Goal: Submit feedback/report problem: Submit feedback/report problem

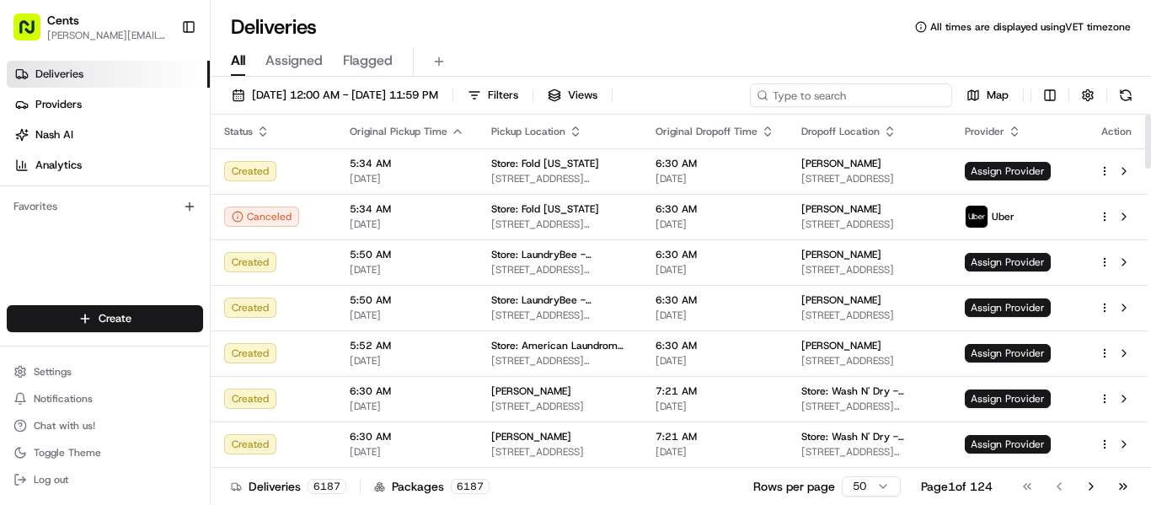
click at [906, 105] on input at bounding box center [851, 95] width 202 height 24
paste input "[PERSON_NAME]"
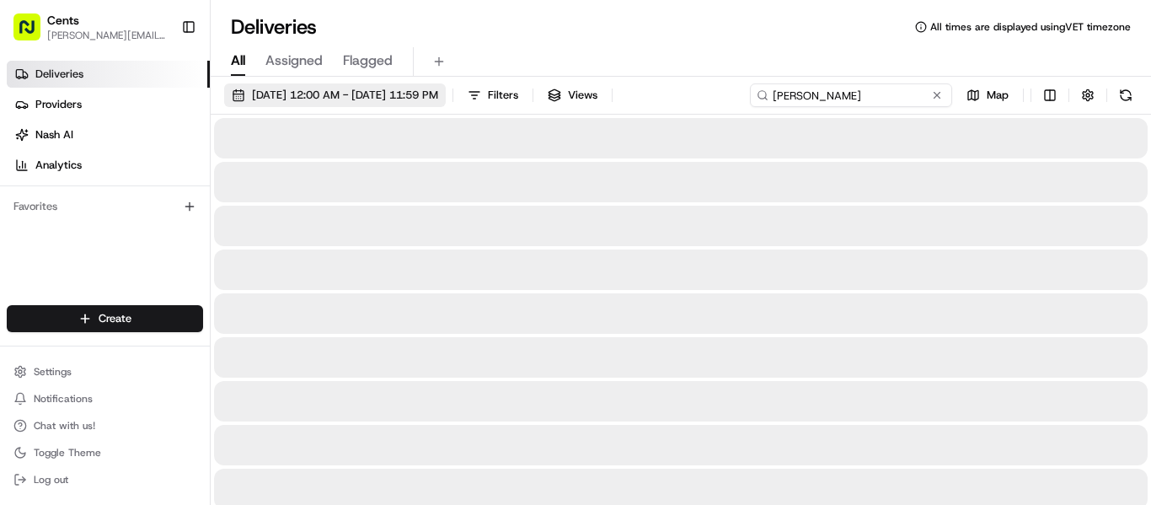
type input "[PERSON_NAME]"
click at [309, 90] on span "[DATE] 12:00 AM - [DATE] 11:59 PM" at bounding box center [345, 95] width 186 height 15
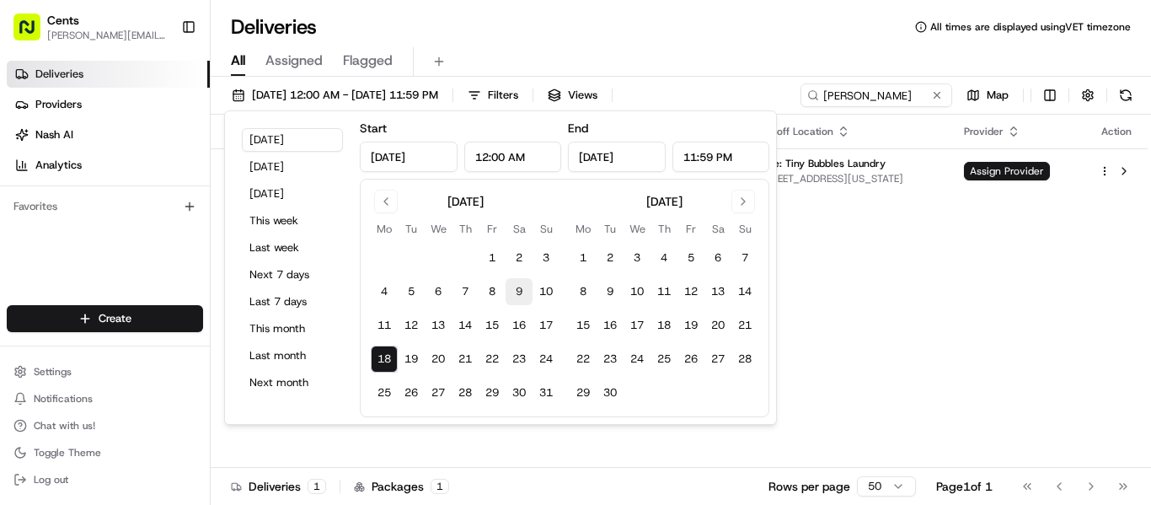
click at [513, 295] on button "9" at bounding box center [519, 291] width 27 height 27
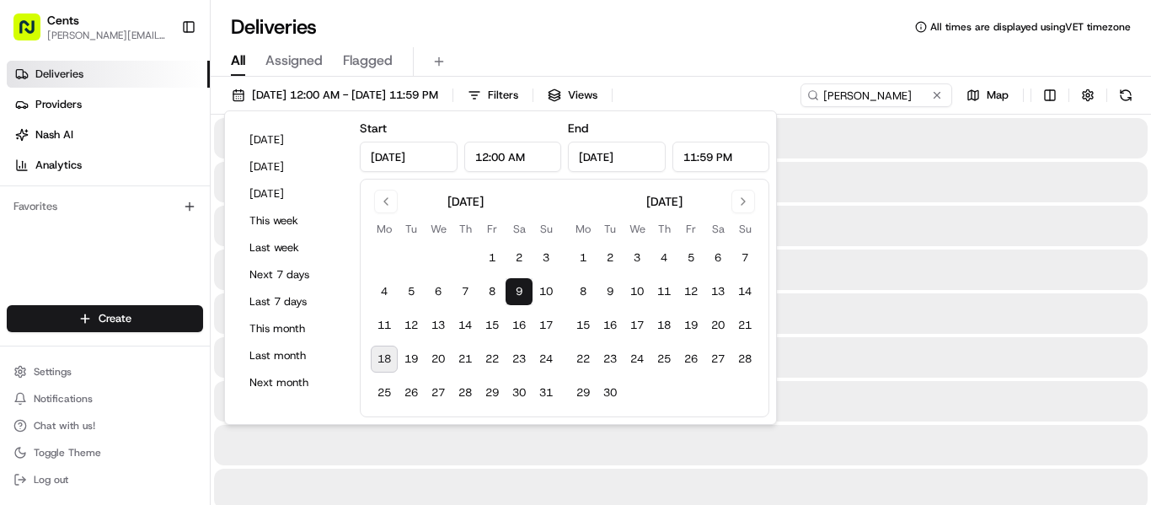
type input "Aug 9, 2025"
click at [382, 358] on button "18" at bounding box center [384, 359] width 27 height 27
type input "[DATE]"
click at [732, 33] on div "Deliveries All times are displayed using VET timezone" at bounding box center [681, 26] width 941 height 27
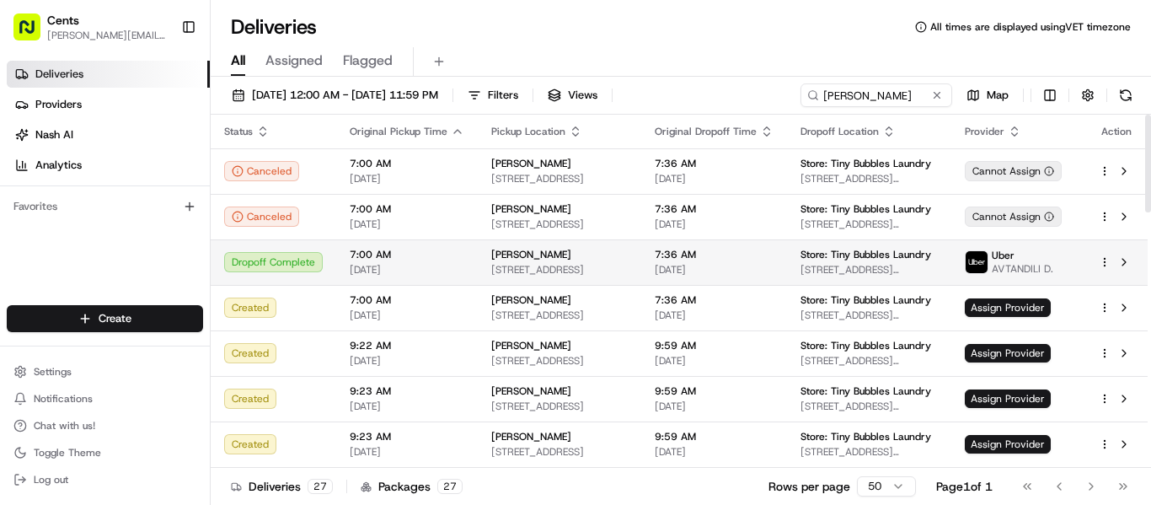
click at [401, 260] on span "7:00 AM" at bounding box center [407, 254] width 115 height 13
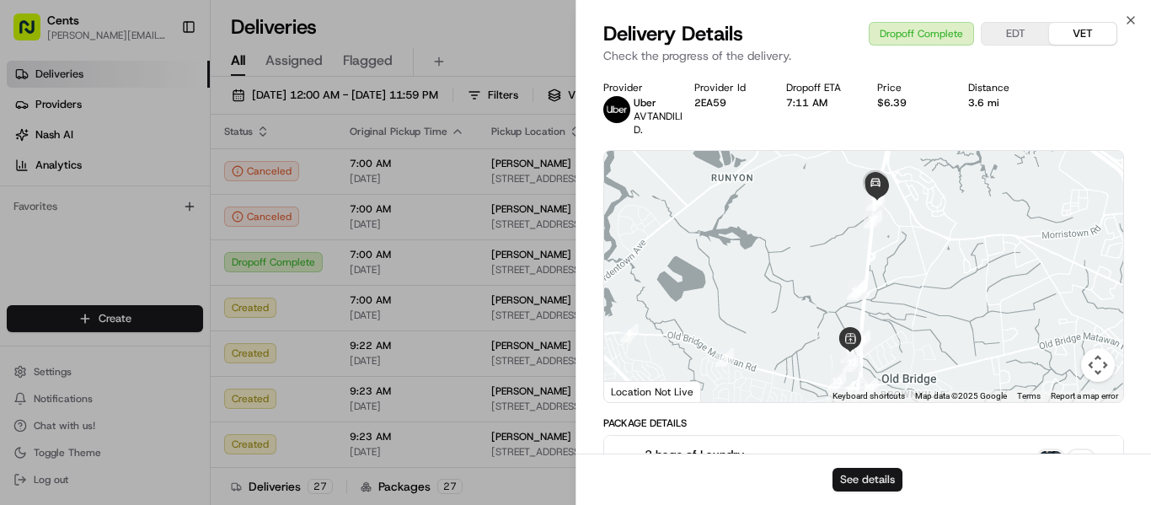
click at [895, 485] on button "See details" at bounding box center [868, 480] width 70 height 24
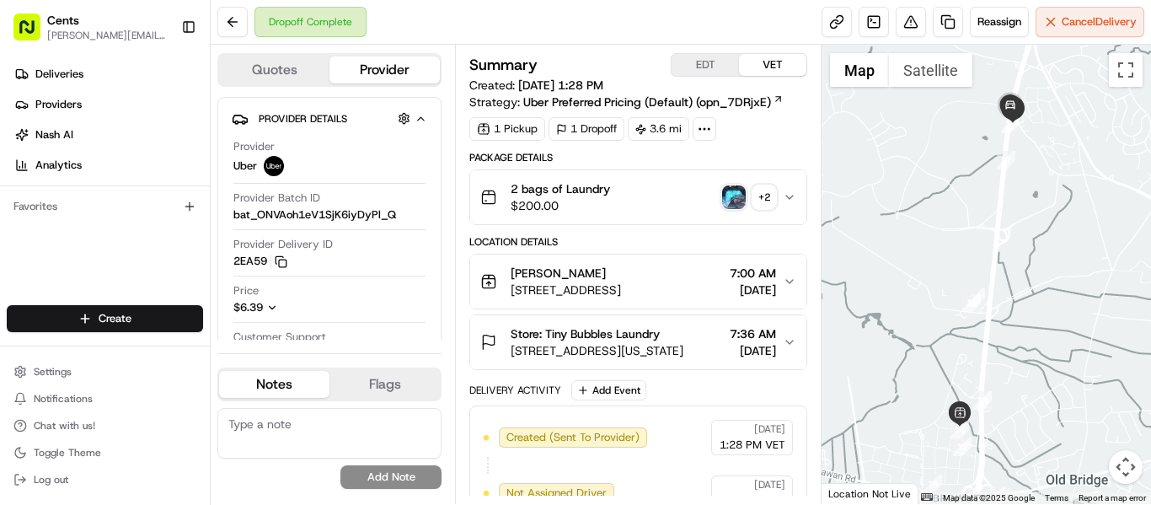
click at [734, 194] on img "button" at bounding box center [734, 197] width 24 height 24
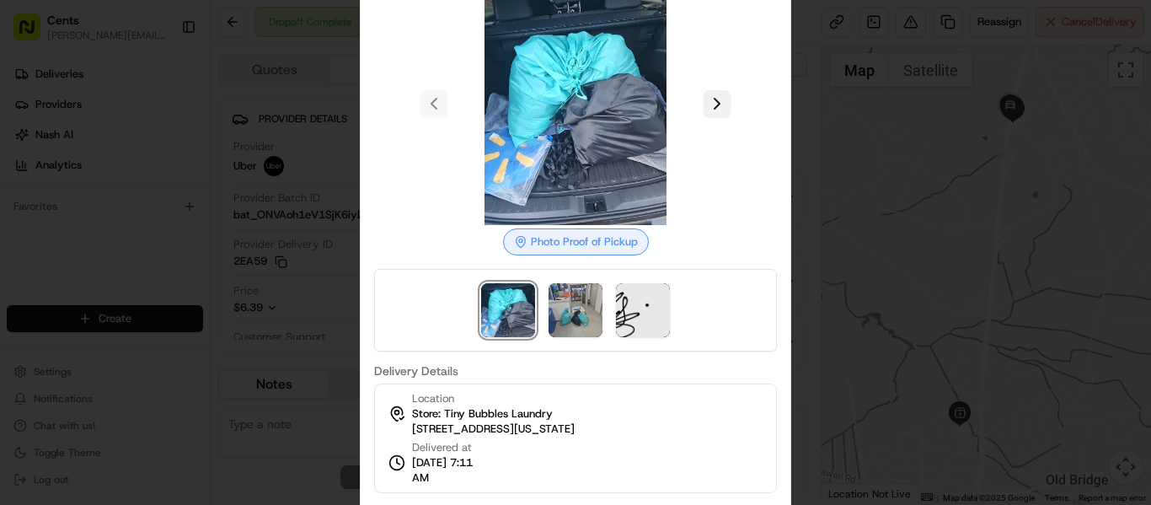
click at [722, 109] on button at bounding box center [717, 103] width 27 height 27
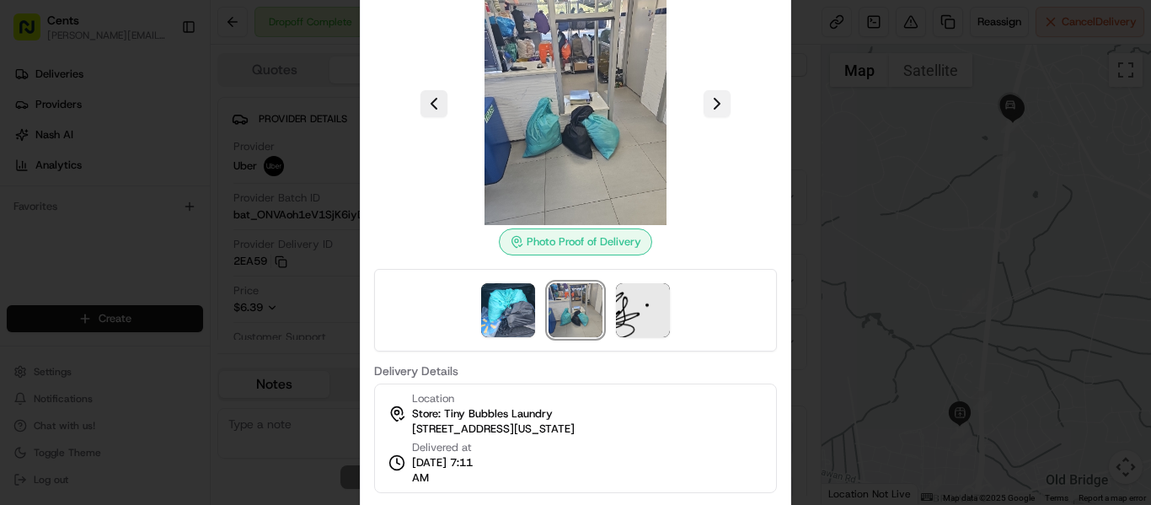
click at [722, 109] on button at bounding box center [717, 103] width 27 height 27
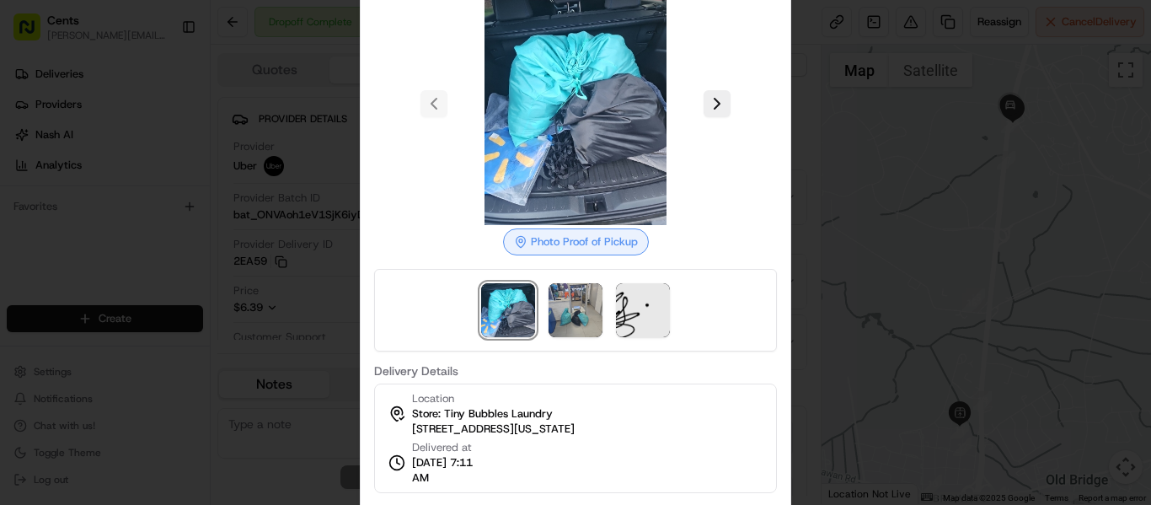
click at [931, 144] on div at bounding box center [575, 252] width 1151 height 505
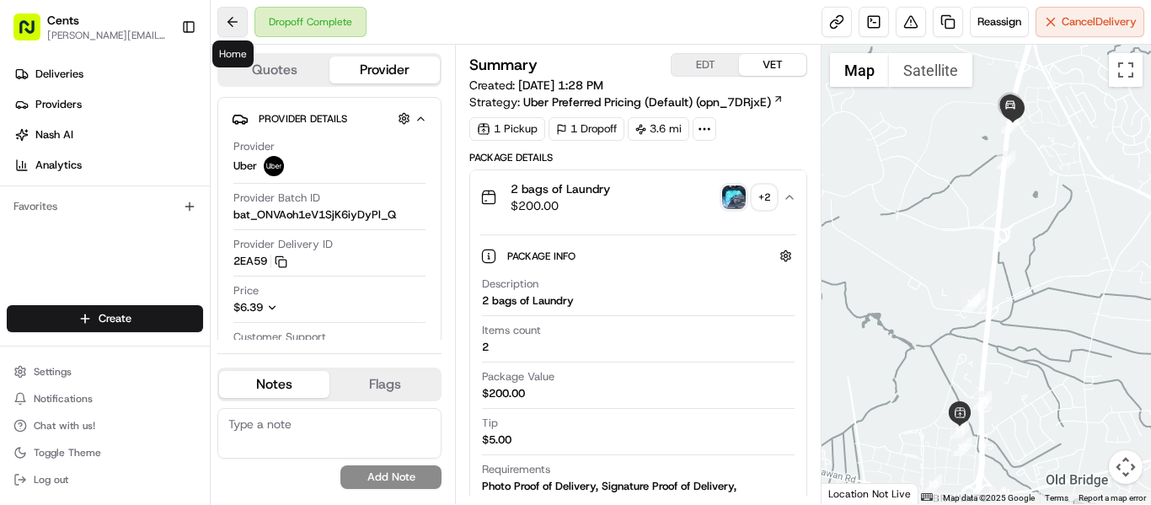
click at [223, 30] on button at bounding box center [232, 22] width 30 height 30
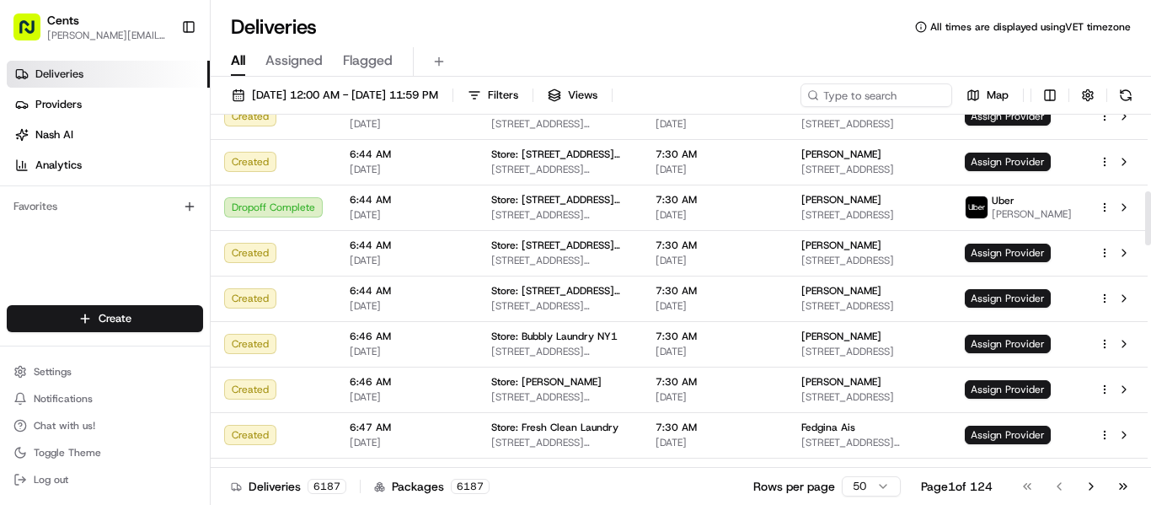
scroll to position [506, 0]
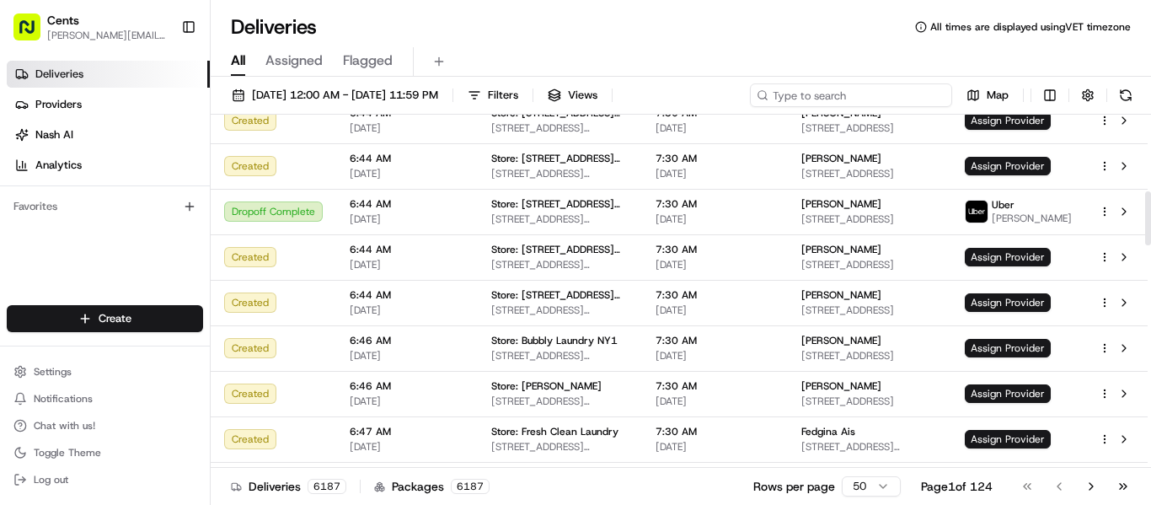
click at [879, 97] on input at bounding box center [851, 95] width 202 height 24
paste input "[PERSON_NAME]"
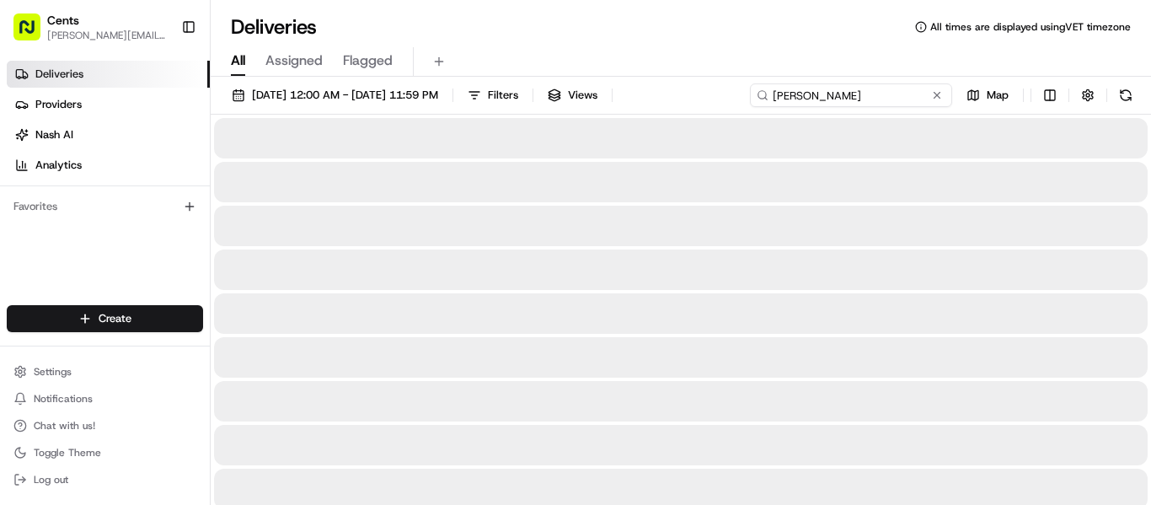
type input "[PERSON_NAME]"
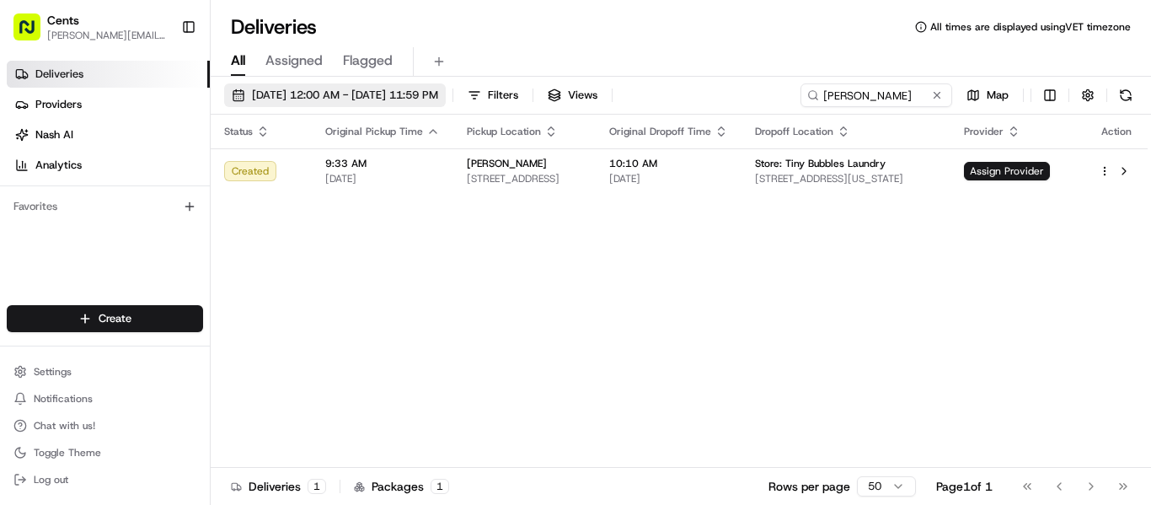
click at [276, 88] on span "[DATE] 12:00 AM - [DATE] 11:59 PM" at bounding box center [345, 95] width 186 height 15
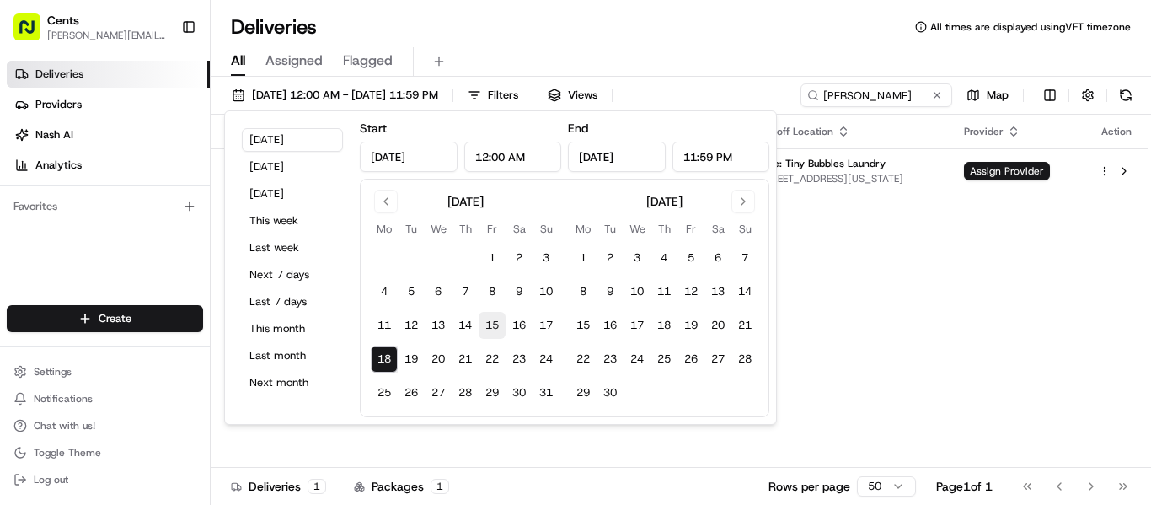
click at [487, 324] on button "15" at bounding box center [492, 325] width 27 height 27
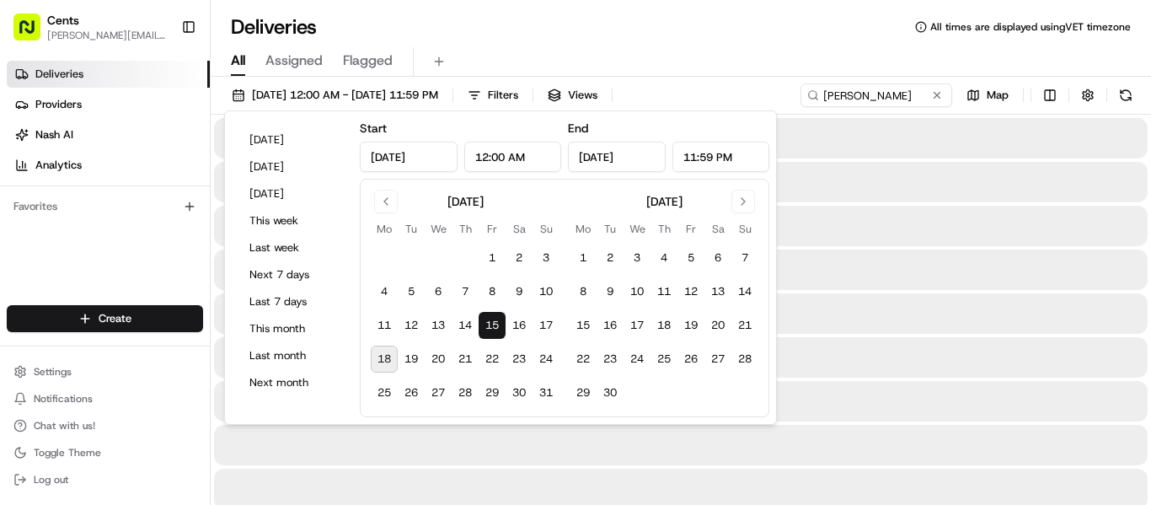
type input "[DATE]"
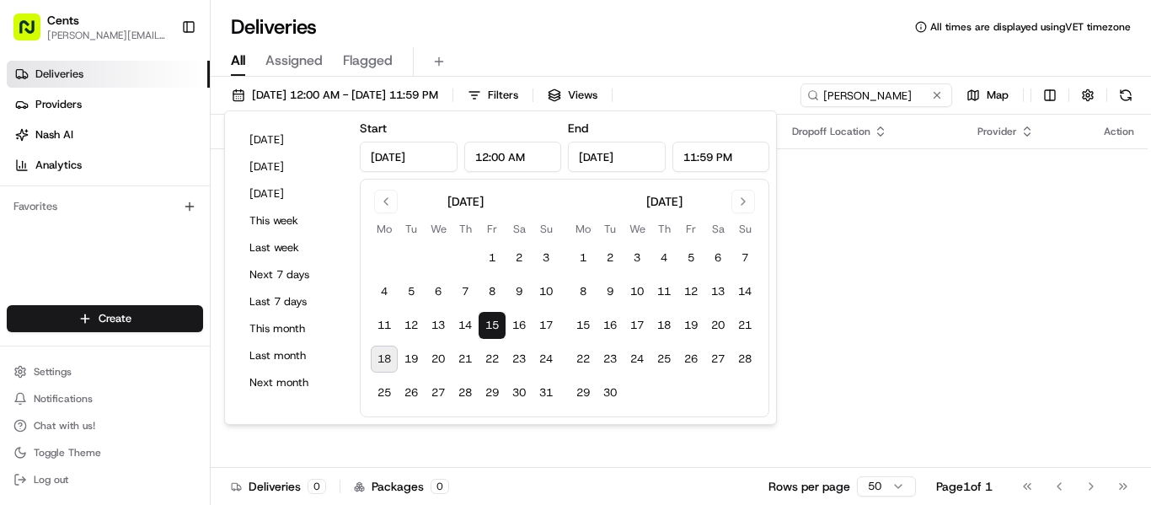
click at [378, 356] on button "18" at bounding box center [384, 359] width 27 height 27
type input "[DATE]"
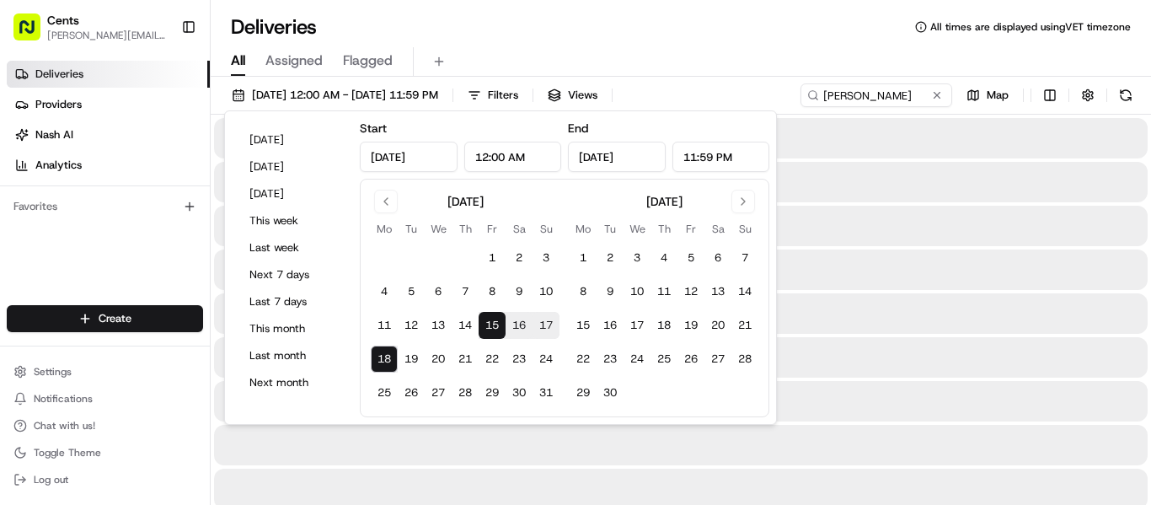
click at [673, 24] on div "Deliveries All times are displayed using VET timezone" at bounding box center [681, 26] width 941 height 27
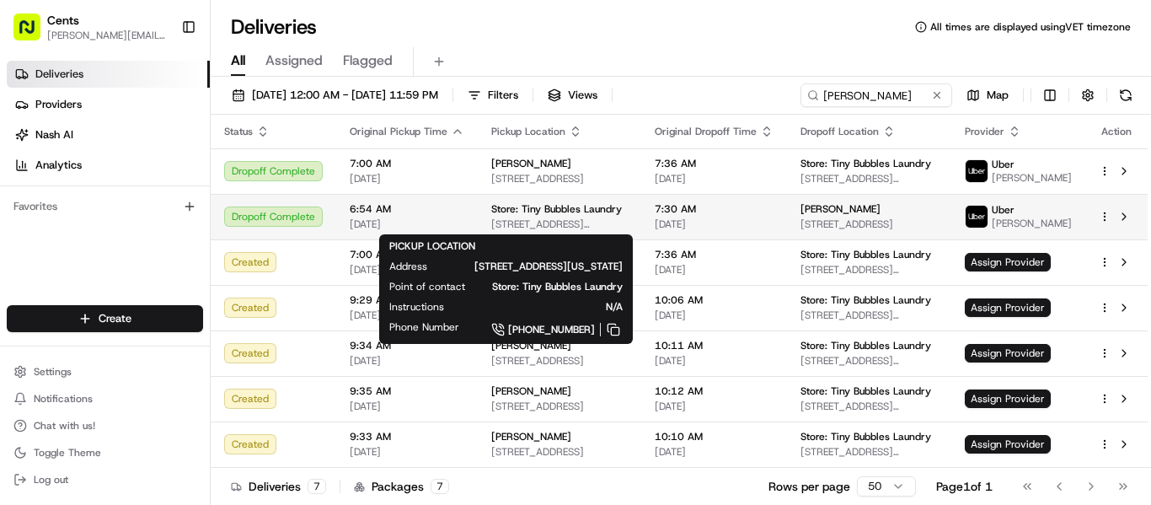
click at [574, 217] on span "[STREET_ADDRESS][US_STATE]" at bounding box center [559, 223] width 137 height 13
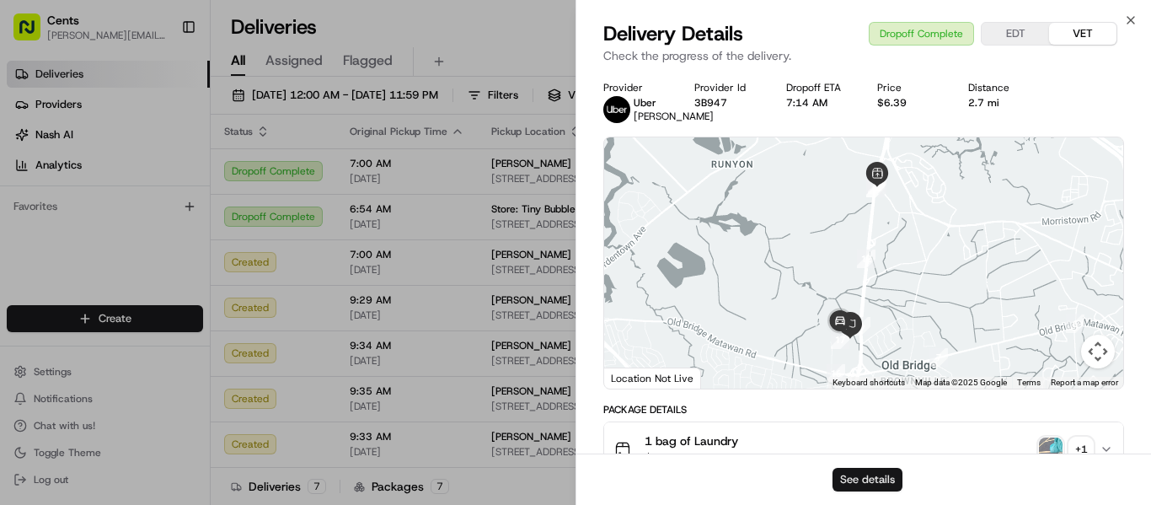
click at [886, 473] on button "See details" at bounding box center [868, 480] width 70 height 24
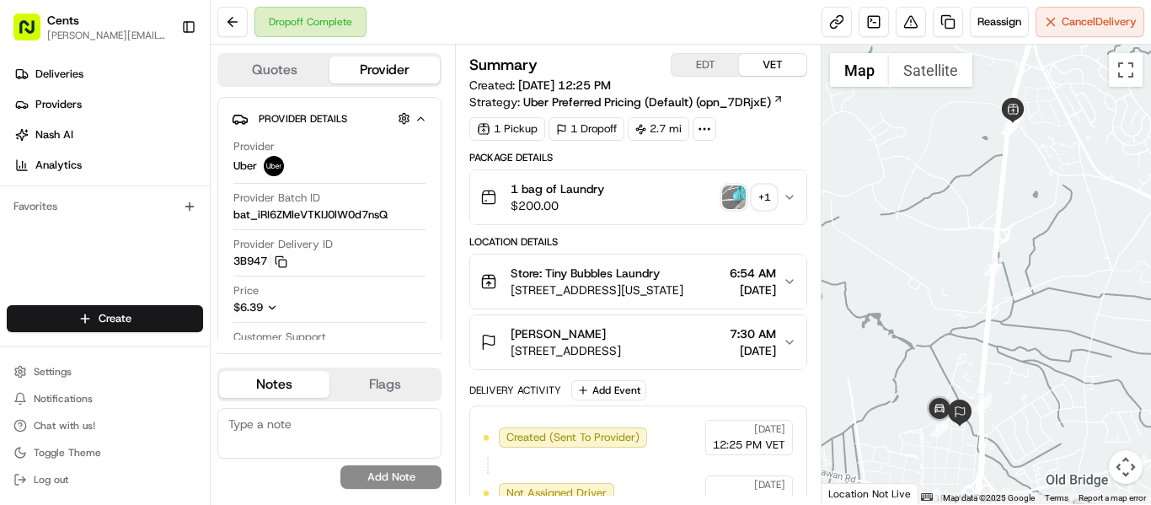
click at [744, 200] on img "button" at bounding box center [734, 197] width 24 height 24
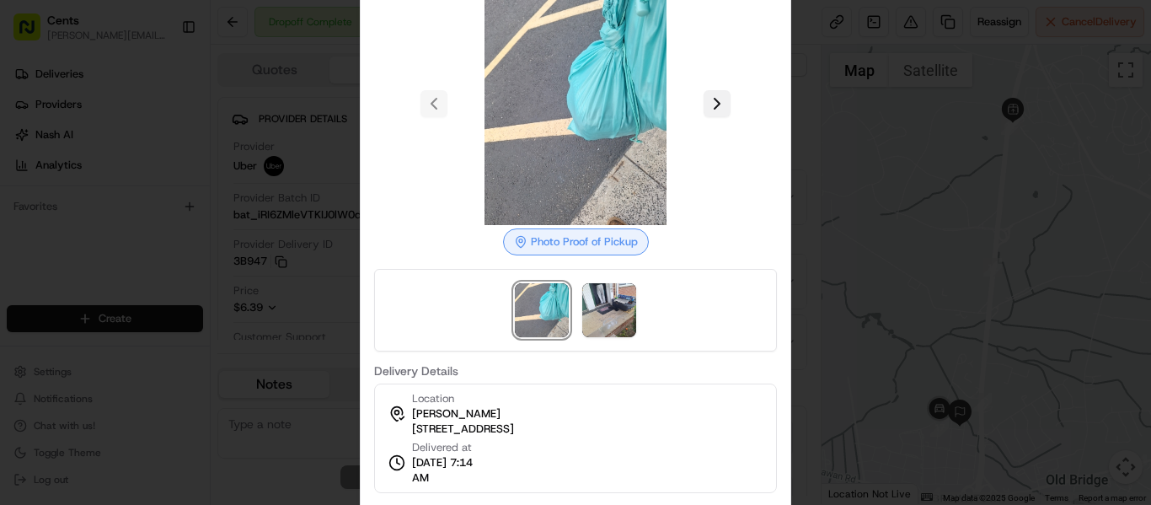
click at [730, 110] on button at bounding box center [717, 103] width 27 height 27
click at [1042, 148] on div at bounding box center [575, 252] width 1151 height 505
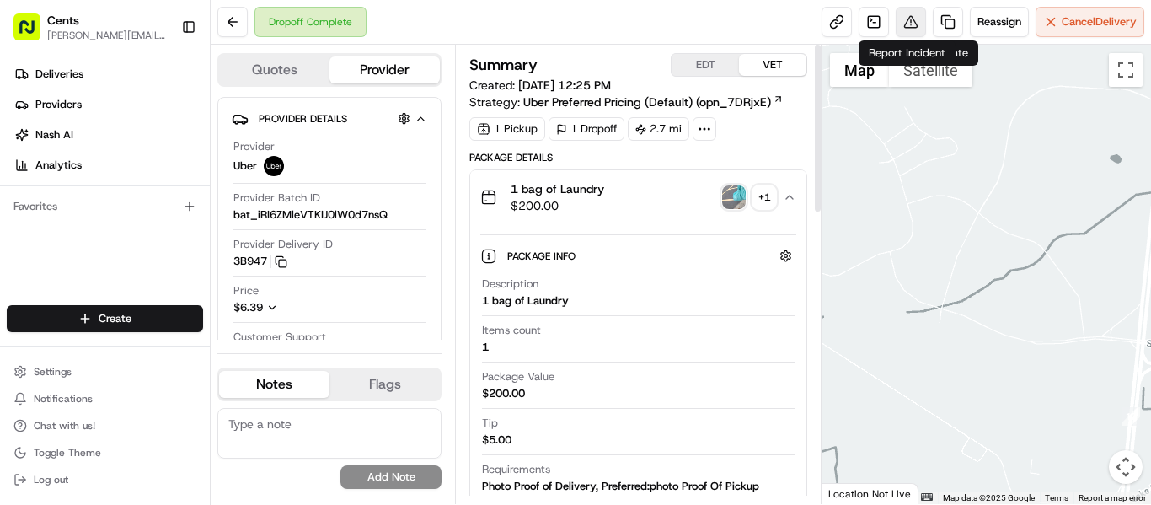
click at [909, 20] on button at bounding box center [911, 22] width 30 height 30
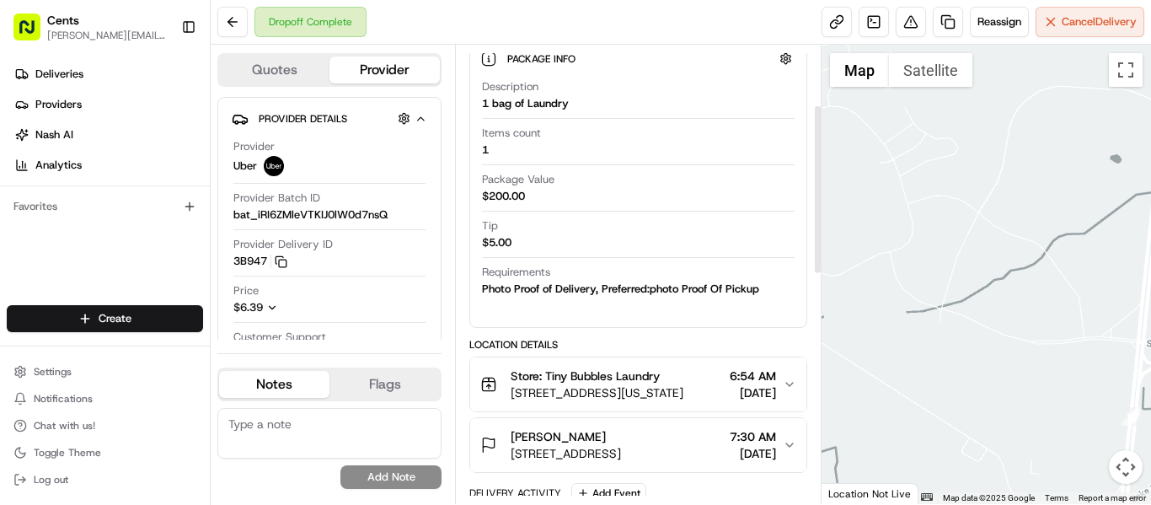
scroll to position [337, 0]
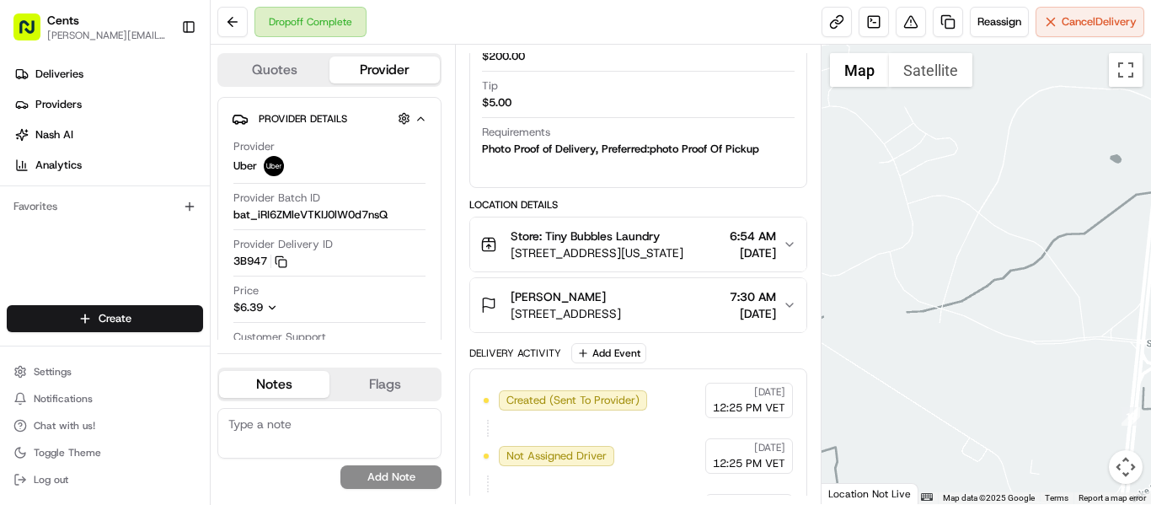
drag, startPoint x: 509, startPoint y: 313, endPoint x: 601, endPoint y: 314, distance: 91.9
click at [601, 314] on div "Michaela Baiera 1 Poplar Lane, D, Old Bridge, NJ 08857, US" at bounding box center [550, 305] width 141 height 34
copy span "1 Poplar Lane, D,"
click at [912, 26] on button at bounding box center [911, 22] width 30 height 30
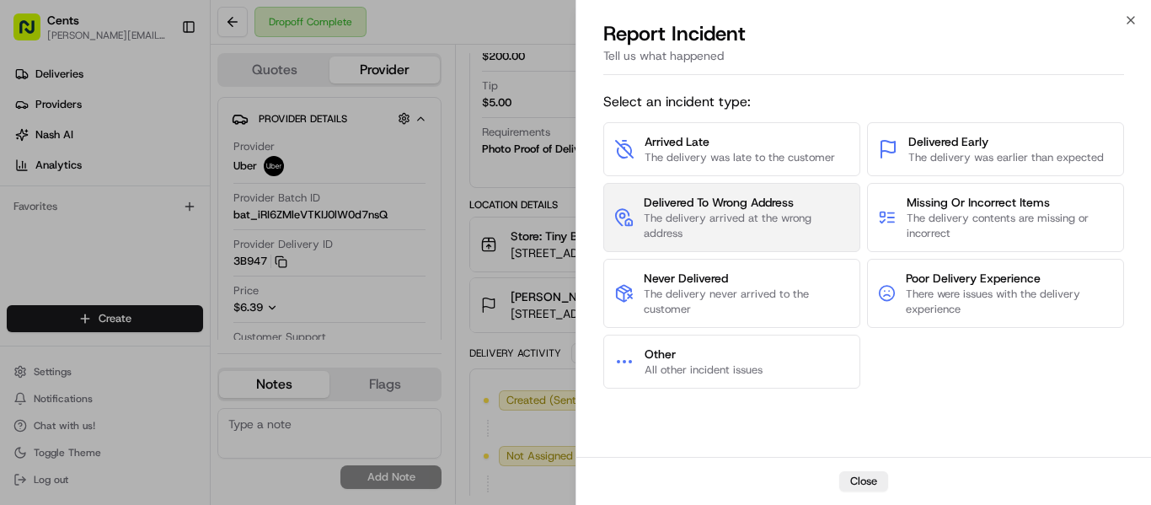
click at [780, 219] on span "The delivery arrived at the wrong address" at bounding box center [747, 226] width 206 height 30
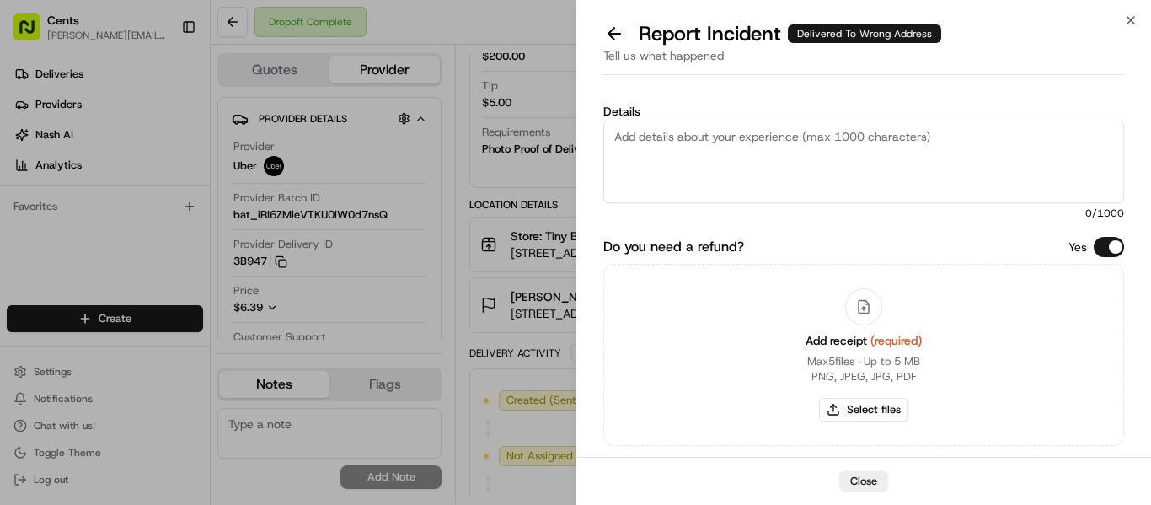
click at [829, 162] on textarea "Details" at bounding box center [864, 162] width 521 height 83
paste textarea "1 Poplar Lane, D,"
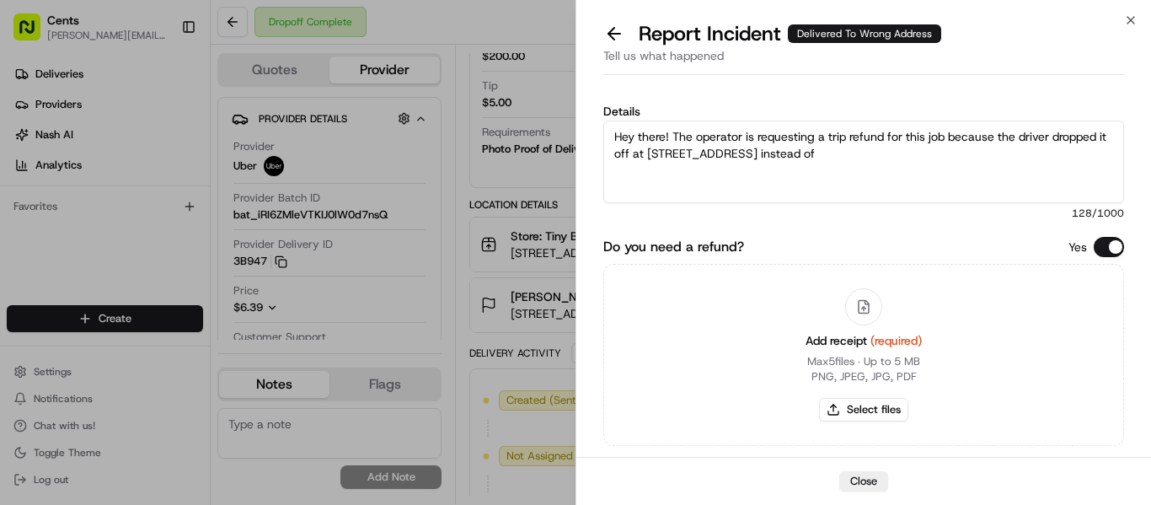
paste textarea "1 Poplar Lane, D,"
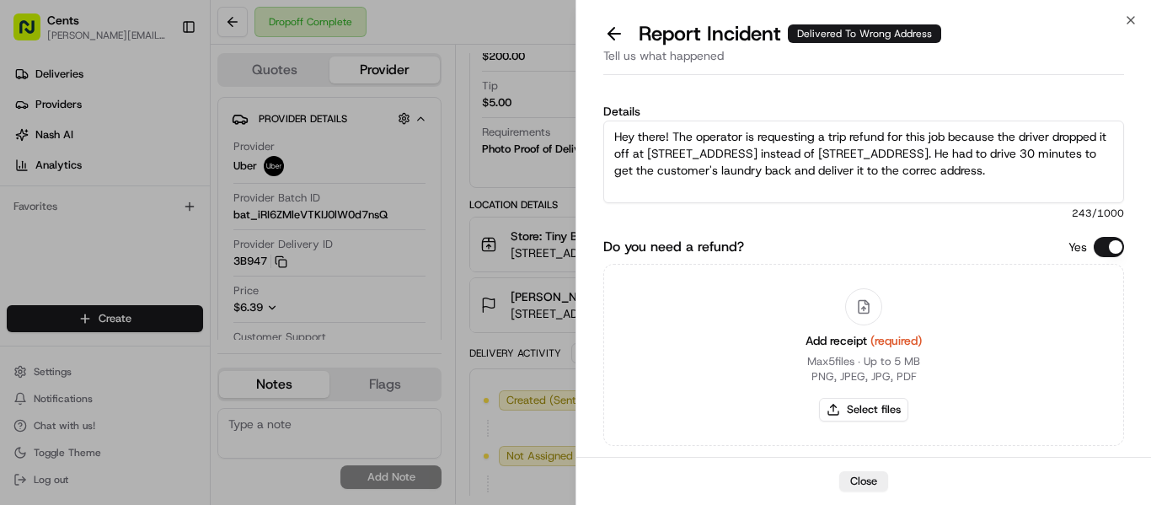
click at [895, 170] on textarea "Hey there! The operator is requesting a trip refund for this job because the dr…" at bounding box center [864, 162] width 521 height 83
click at [972, 170] on textarea "Hey there! The operator is requesting a trip refund for this job because the dr…" at bounding box center [864, 162] width 521 height 83
click at [1011, 161] on textarea "Hey there! The operator is requesting a trip refund for this job because the dr…" at bounding box center [864, 162] width 521 height 83
click at [996, 172] on textarea "Hey there! The operator is requesting a trip refund for this job because the dr…" at bounding box center [864, 162] width 521 height 83
type textarea "Hey there! The operator is requesting a trip refund for this job because the dr…"
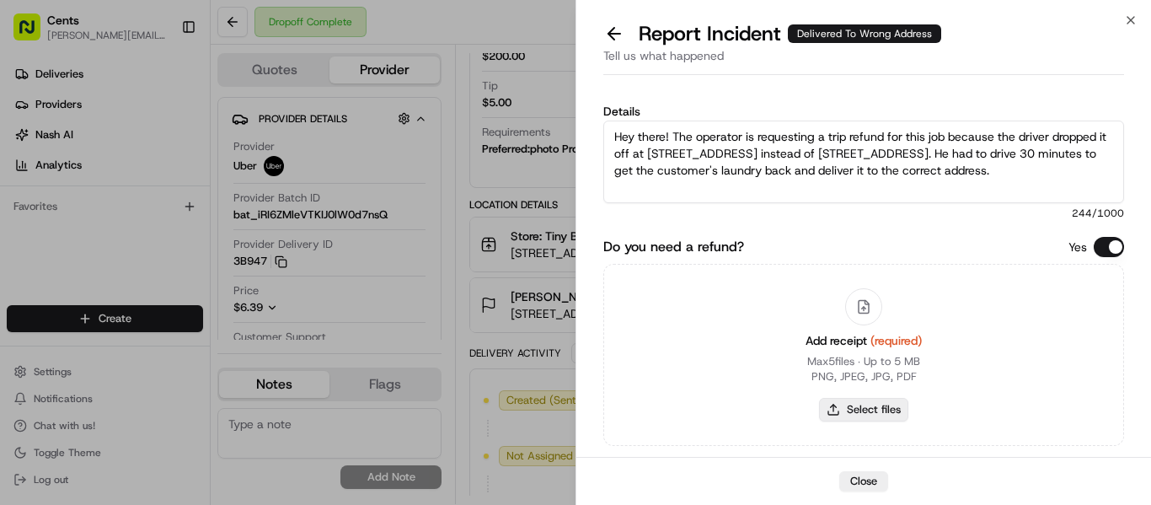
click at [872, 409] on button "Select files" at bounding box center [863, 410] width 89 height 24
type input "C:\fakepath\Screenshot 2025-08-18 151322.jpg"
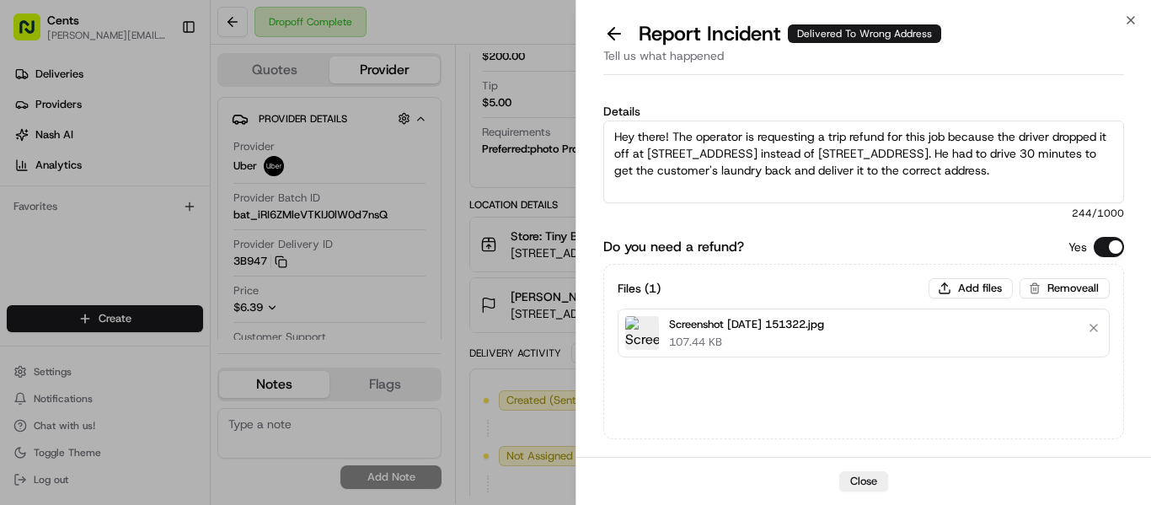
scroll to position [90, 0]
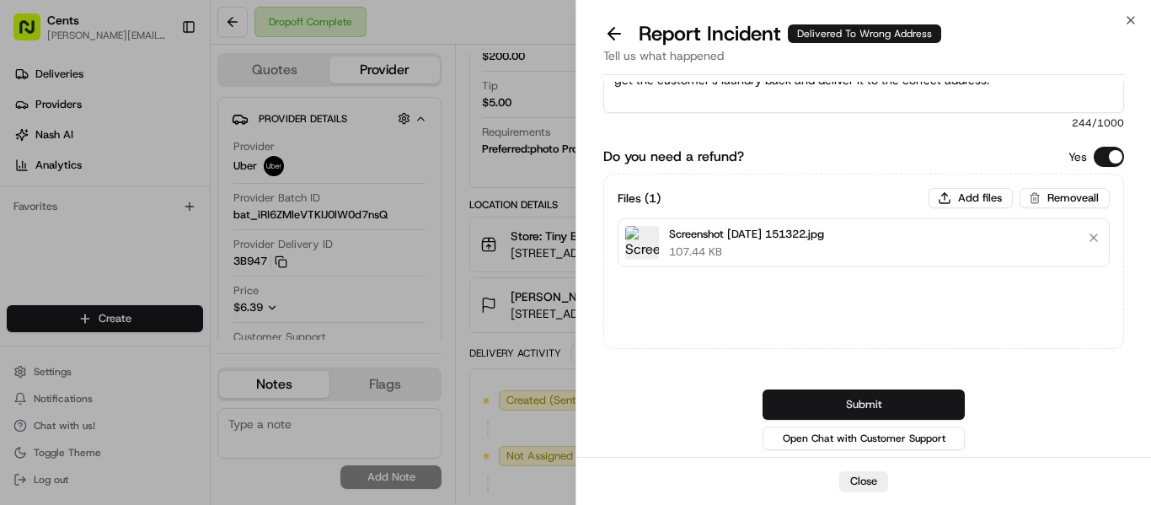
click at [916, 410] on button "Submit" at bounding box center [864, 404] width 202 height 30
